Goal: Task Accomplishment & Management: Complete application form

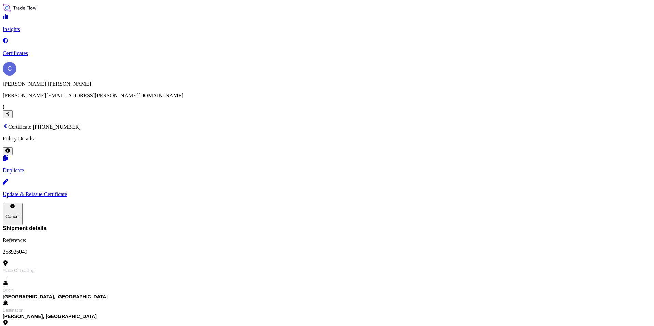
click at [32, 50] on p "Certificates" at bounding box center [327, 53] width 649 height 6
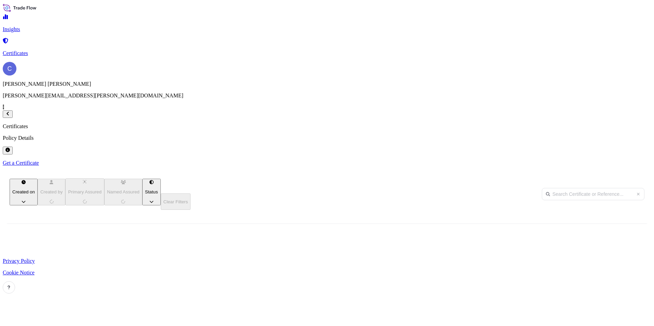
scroll to position [210, 540]
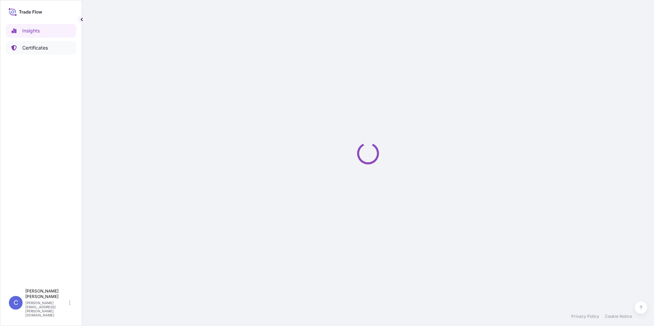
click at [41, 46] on p "Certificates" at bounding box center [35, 47] width 26 height 7
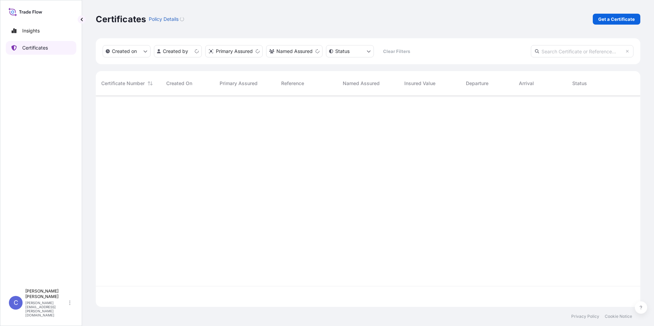
scroll to position [210, 540]
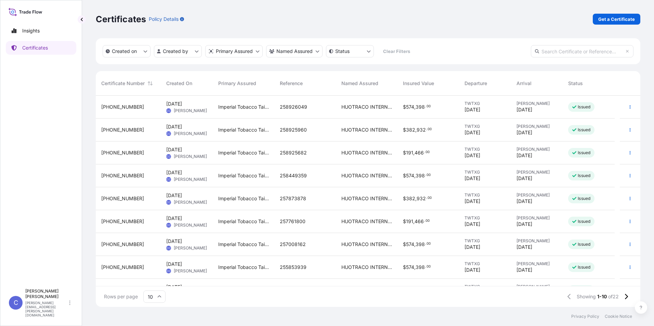
click at [354, 102] on div "HUOTRACO INTERNATIONAL LIMITED" at bounding box center [367, 107] width 62 height 23
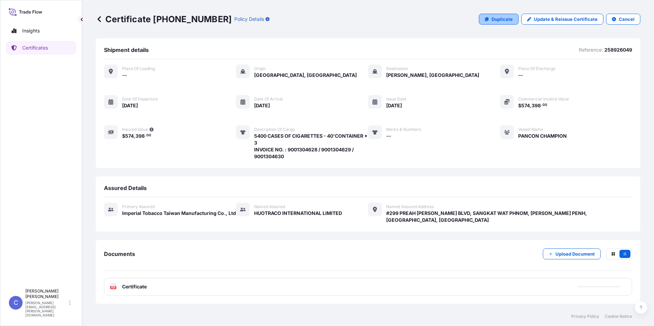
click at [500, 20] on p "Duplicate" at bounding box center [502, 19] width 21 height 7
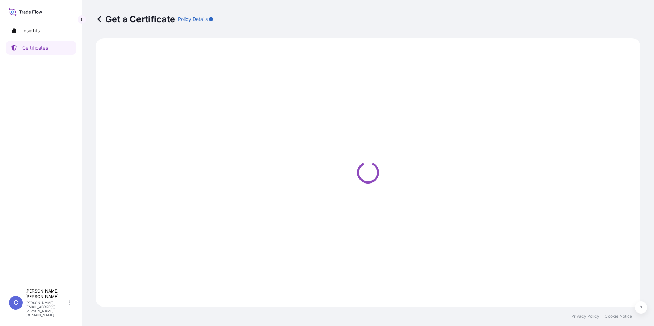
select select "Sea"
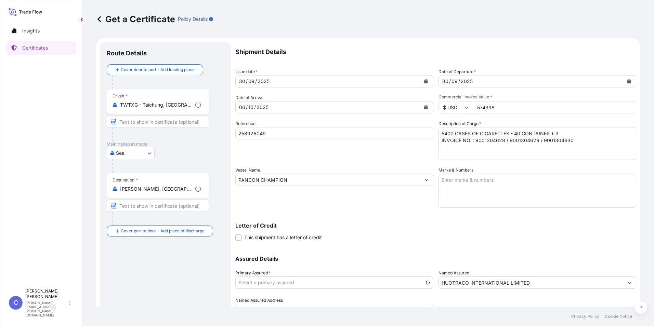
select select "31696"
click at [425, 82] on icon "Calendar" at bounding box center [426, 81] width 4 height 4
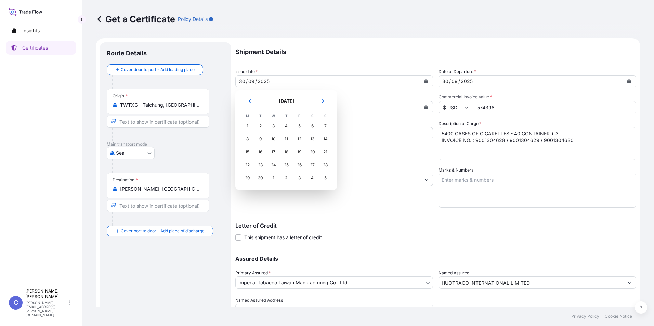
click at [273, 177] on div "1" at bounding box center [273, 178] width 12 height 12
click at [325, 99] on button "Next" at bounding box center [322, 101] width 15 height 11
click at [274, 126] on div "1" at bounding box center [273, 126] width 12 height 12
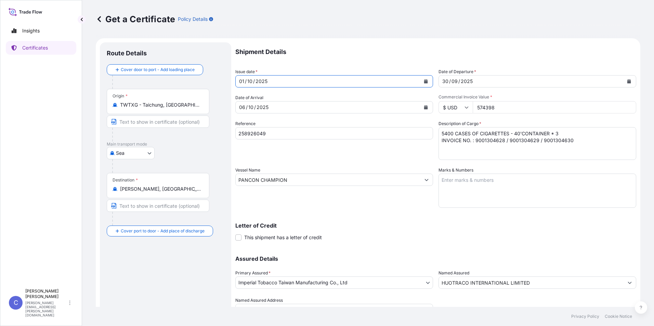
click at [426, 108] on button "Calendar" at bounding box center [426, 107] width 11 height 11
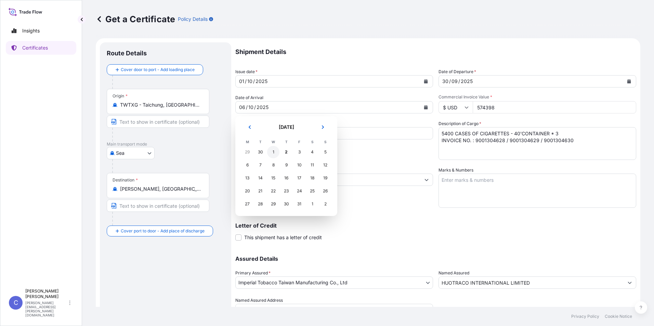
click at [272, 150] on div "1" at bounding box center [273, 152] width 12 height 12
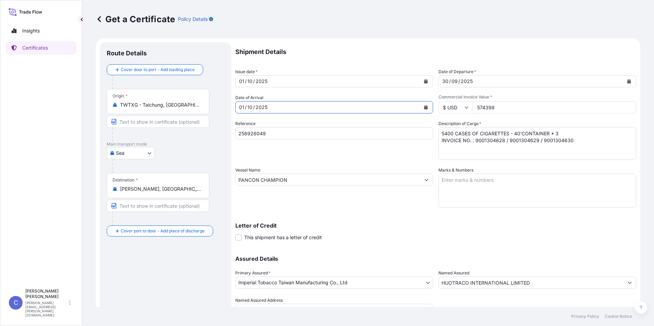
click at [424, 107] on icon "Calendar" at bounding box center [426, 107] width 4 height 4
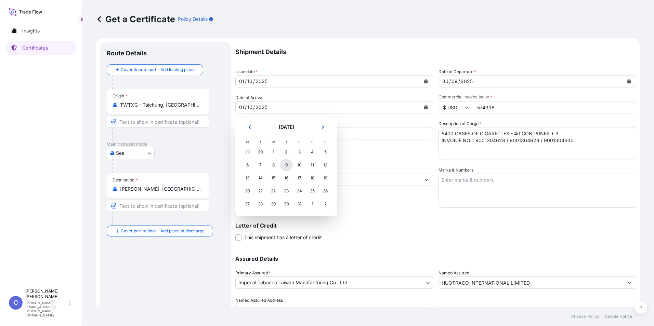
click at [287, 166] on div "9" at bounding box center [286, 165] width 12 height 12
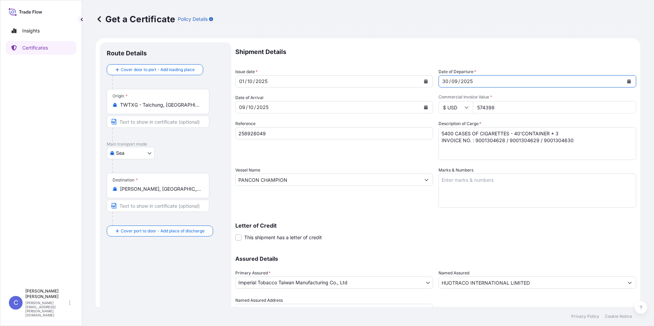
click at [560, 82] on div "30 / 09 / 2025" at bounding box center [531, 81] width 185 height 12
click at [628, 83] on icon "Calendar" at bounding box center [630, 81] width 4 height 4
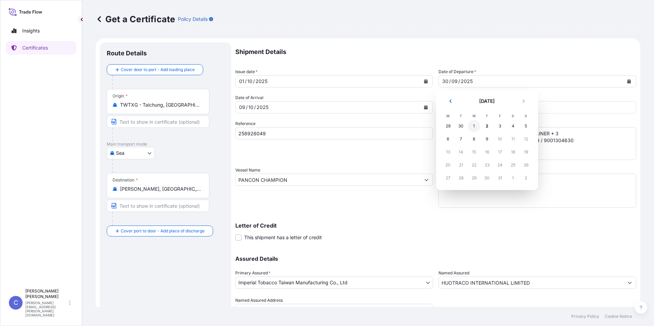
click at [476, 125] on div "1" at bounding box center [474, 126] width 12 height 12
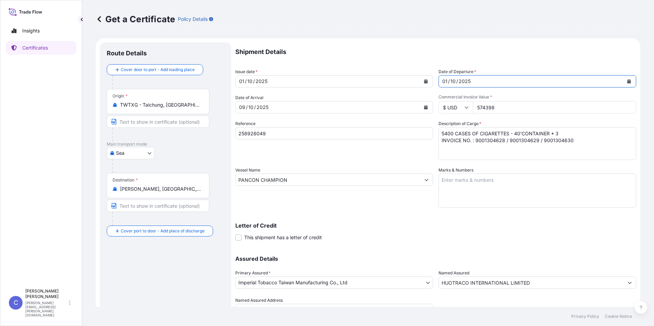
drag, startPoint x: 300, startPoint y: 137, endPoint x: 94, endPoint y: 113, distance: 207.0
click at [94, 113] on div "Get a Certificate Policy Details Route Details Cover door to port - Add loading…" at bounding box center [368, 153] width 572 height 307
type input "258926124"
drag, startPoint x: 580, startPoint y: 140, endPoint x: 478, endPoint y: 155, distance: 103.1
click at [478, 155] on textarea "5400 CASES OF CIGARETTES - 40'CONTAINER * 3 INVOICE NO. : 9001304628 / 90013046…" at bounding box center [538, 143] width 198 height 33
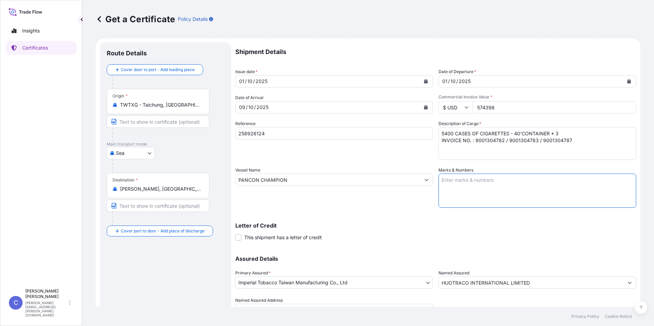
click at [529, 179] on textarea "Marks & Numbers" at bounding box center [538, 191] width 198 height 34
click at [584, 145] on textarea "5400 CASES OF CIGARETTES - 40'CONTAINER * 3 INVOICE NO. : 9001304628 / 90013046…" at bounding box center [538, 143] width 198 height 33
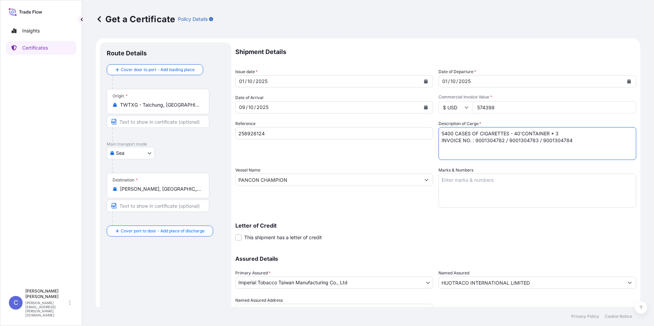
type textarea "5400 CASES OF CIGARETTES - 40'CONTAINER * 3 INVOICE NO. : 9001304782 / 90013047…"
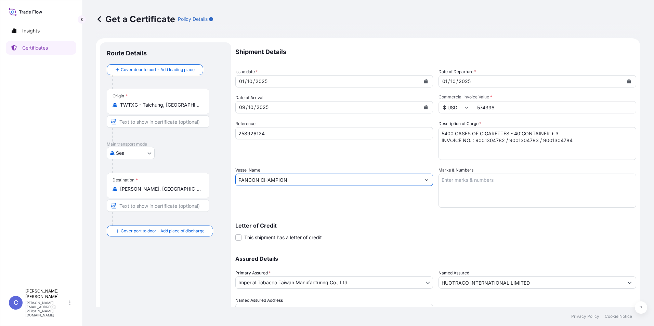
drag, startPoint x: 313, startPoint y: 181, endPoint x: 125, endPoint y: 176, distance: 189.0
click at [125, 176] on form "Route Details Cover door to port - Add loading place Place of loading Road / In…" at bounding box center [368, 188] width 545 height 301
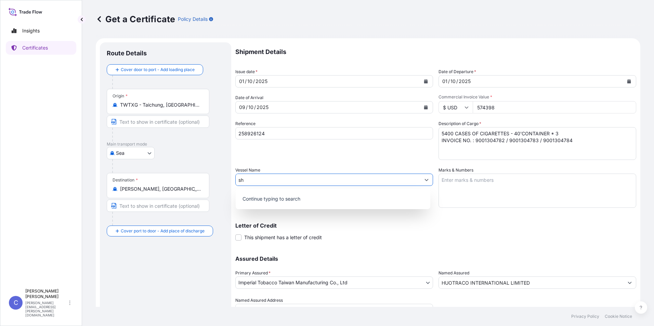
type input "s"
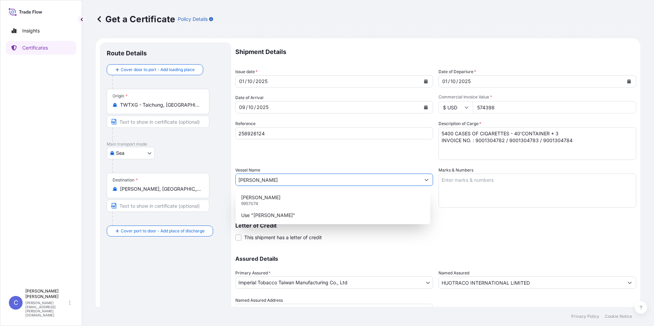
type input "SHENG LI JI"
click at [477, 252] on div "Assured Details Primary Assured * Imperial Tobacco Taiwan Manufacturing Co., Lt…" at bounding box center [435, 282] width 401 height 68
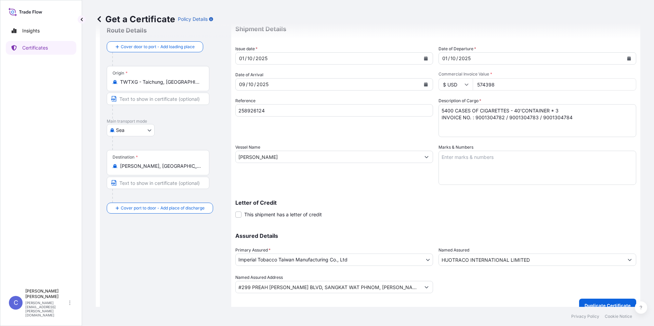
scroll to position [33, 0]
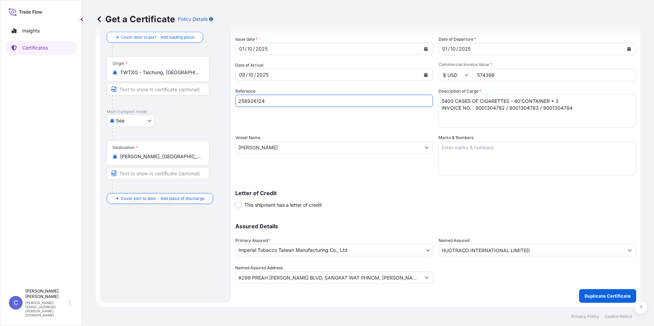
click at [249, 102] on input "258926124" at bounding box center [334, 101] width 198 height 12
click at [624, 299] on p "Duplicate Certificate" at bounding box center [608, 296] width 46 height 7
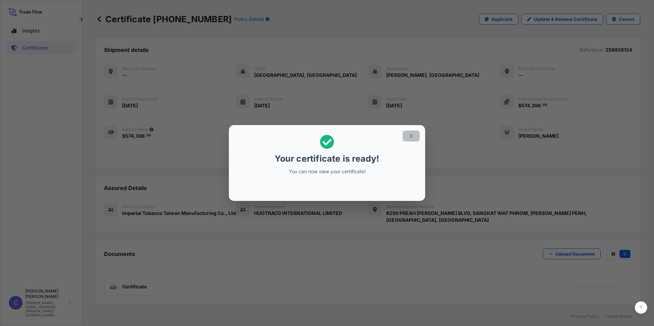
click at [412, 141] on button "button" at bounding box center [411, 136] width 17 height 11
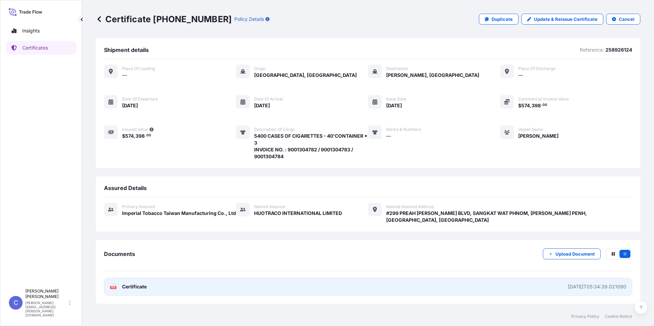
click at [131, 284] on span "Certificate" at bounding box center [134, 287] width 25 height 7
